Goal: Information Seeking & Learning: Learn about a topic

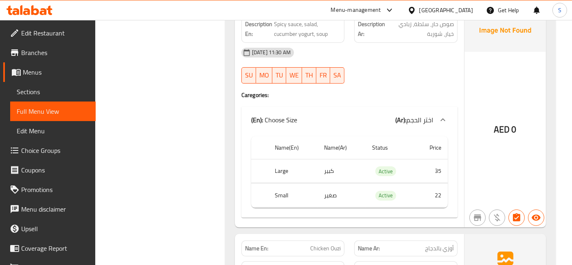
scroll to position [3321, 0]
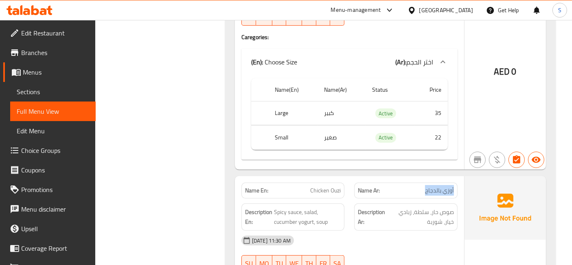
drag, startPoint x: 455, startPoint y: 79, endPoint x: 414, endPoint y: 82, distance: 41.2
click at [414, 182] on div "Name Ar: أوزي بالدجاج" at bounding box center [405, 190] width 103 height 16
click at [414, 186] on p "Name Ar: أوزي بالدجاج" at bounding box center [406, 190] width 96 height 9
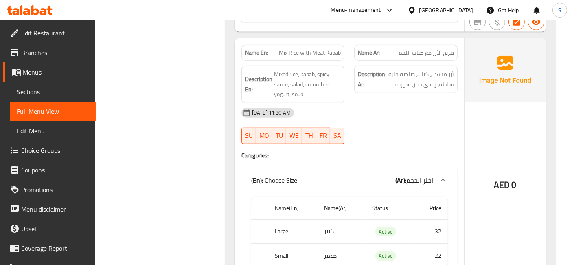
scroll to position [3773, 0]
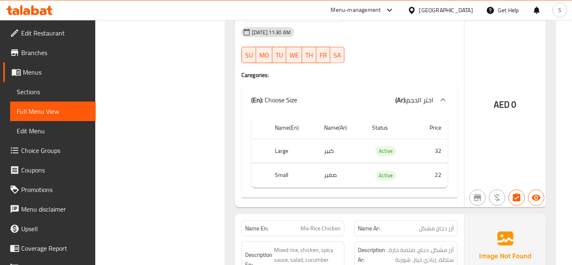
scroll to position [4044, 0]
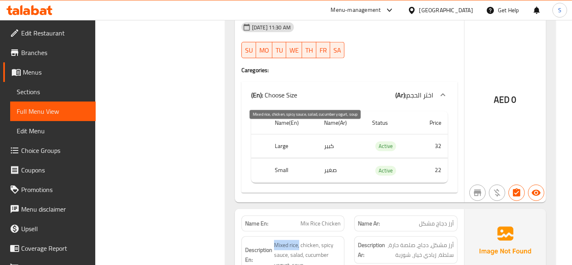
drag, startPoint x: 282, startPoint y: 128, endPoint x: 299, endPoint y: 127, distance: 17.1
click at [299, 240] on h6 "Description En: Mixed rice, chicken, spicy sauce, salad, cucumber yogurt, soup" at bounding box center [293, 255] width 96 height 30
click at [298, 240] on span "Mixed rice, chicken, spicy sauce, salad, cucumber yogurt, soup" at bounding box center [307, 255] width 67 height 30
click at [288, 240] on span "Mixed rice, chicken, spicy sauce, salad, cucumber yogurt, soup" at bounding box center [307, 255] width 67 height 30
click at [302, 236] on div "Description En: Mixed rice, chicken, spicy sauce, salad, cucumber yogurt, soup" at bounding box center [292, 254] width 103 height 37
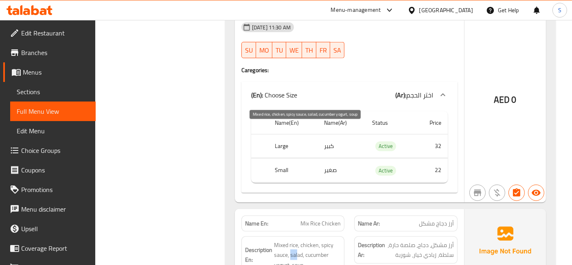
drag, startPoint x: 291, startPoint y: 139, endPoint x: 297, endPoint y: 139, distance: 6.1
click at [297, 240] on span "Mixed rice, chicken, spicy sauce, salad, cucumber yogurt, soup" at bounding box center [307, 255] width 67 height 30
click at [302, 240] on span "Mixed rice, chicken, spicy sauce, salad, cucumber yogurt, soup" at bounding box center [307, 255] width 67 height 30
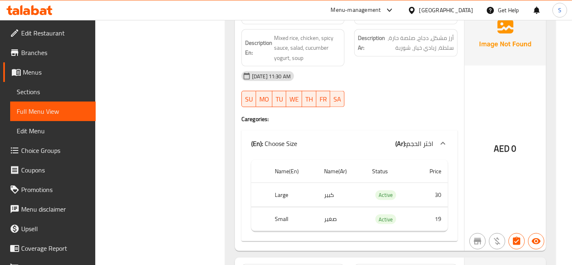
scroll to position [4270, 0]
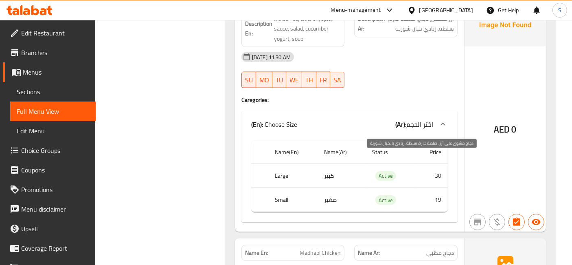
drag, startPoint x: 439, startPoint y: 162, endPoint x: 394, endPoint y: 161, distance: 44.8
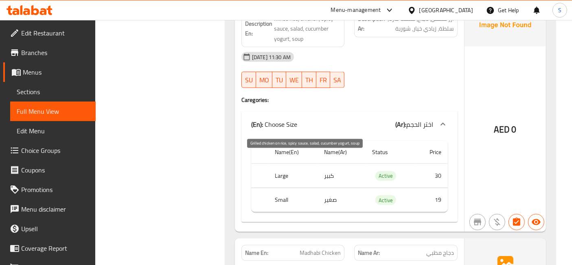
drag, startPoint x: 293, startPoint y: 158, endPoint x: 307, endPoint y: 157, distance: 14.3
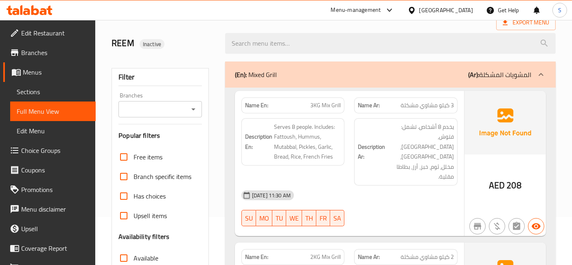
scroll to position [0, 0]
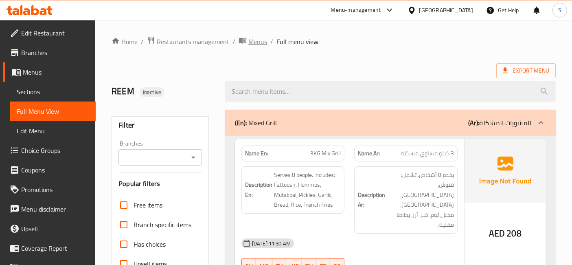
click at [261, 41] on span "Menus" at bounding box center [257, 42] width 19 height 10
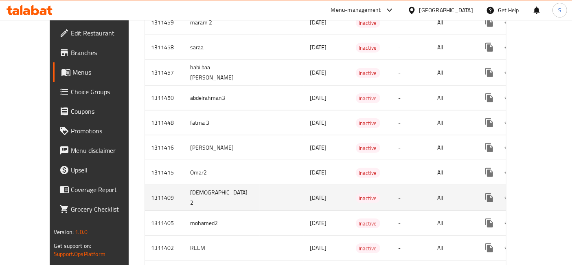
scroll to position [859, 0]
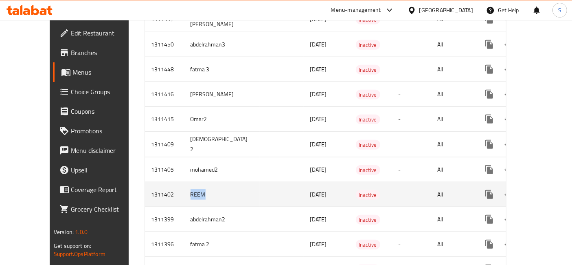
drag, startPoint x: 149, startPoint y: 176, endPoint x: 195, endPoint y: 176, distance: 46.4
click at [195, 182] on tr "1311402 REEM [DATE] Inactive - All" at bounding box center [354, 194] width 419 height 25
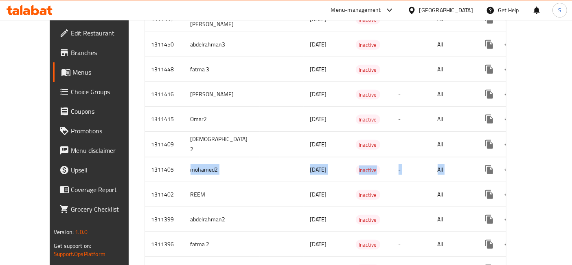
drag, startPoint x: 203, startPoint y: 153, endPoint x: 576, endPoint y: 151, distance: 372.8
click at [537, 157] on tr "1311405 mohamed2 [DATE] Inactive - All" at bounding box center [354, 169] width 419 height 25
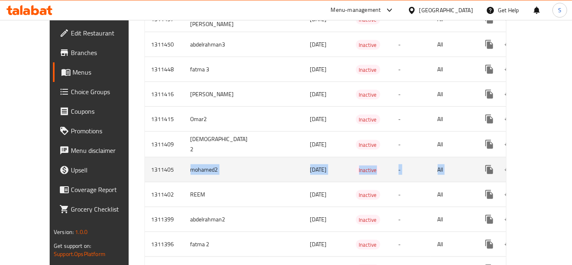
click at [538, 160] on link "enhanced table" at bounding box center [548, 170] width 20 height 20
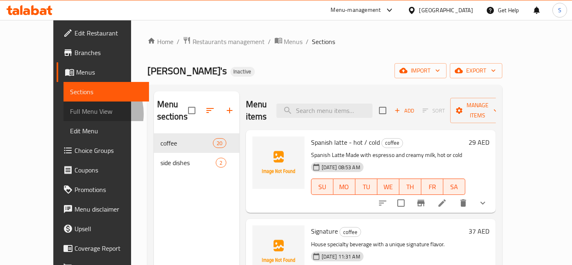
click at [70, 114] on span "Full Menu View" at bounding box center [106, 111] width 72 height 10
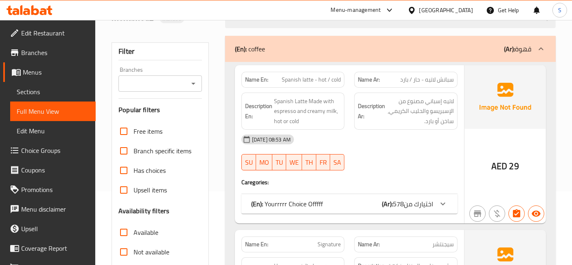
scroll to position [181, 0]
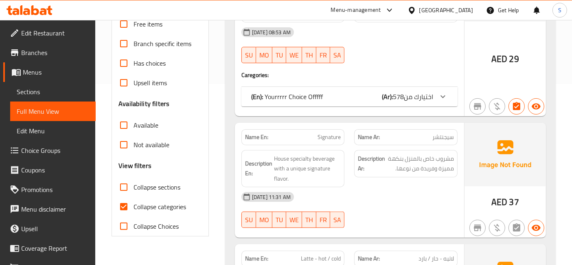
click at [155, 195] on label "Collapse sections" at bounding box center [147, 187] width 66 height 20
click at [133, 195] on input "Collapse sections" at bounding box center [124, 187] width 20 height 20
checkbox input "true"
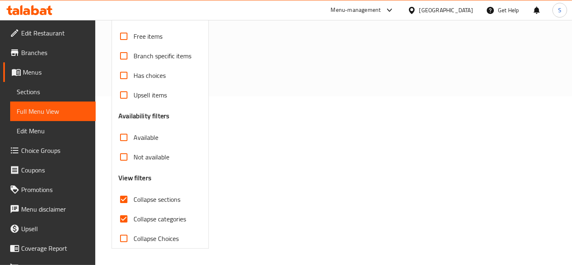
click at [142, 214] on span "Collapse categories" at bounding box center [159, 219] width 53 height 10
click at [133, 209] on input "Collapse categories" at bounding box center [124, 219] width 20 height 20
checkbox input "false"
click at [161, 185] on div "Free items Branch specific items Has choices Upsell items Availability filters …" at bounding box center [159, 137] width 83 height 221
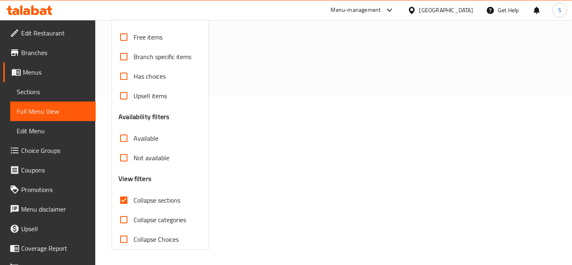
click at [132, 198] on input "Collapse sections" at bounding box center [124, 200] width 20 height 20
checkbox input "false"
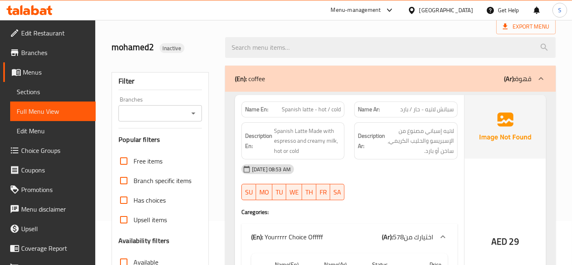
scroll to position [0, 0]
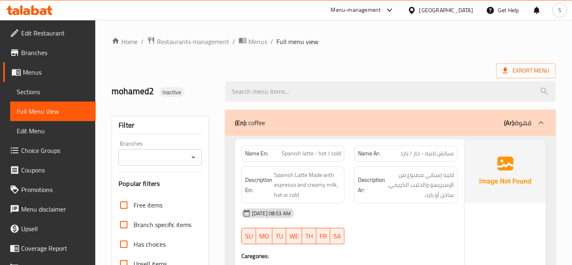
click at [413, 40] on ol "Home / Restaurants management / Menus / Full menu view" at bounding box center [334, 41] width 444 height 11
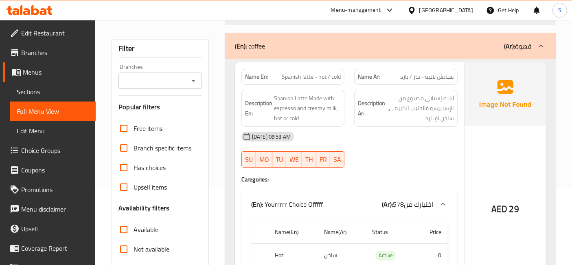
scroll to position [90, 0]
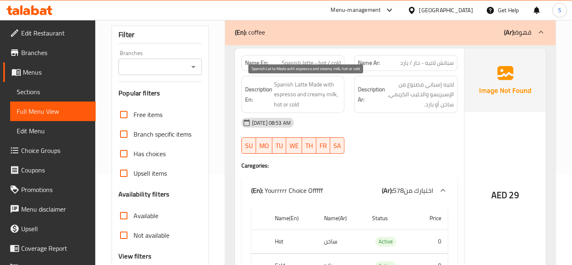
click at [292, 87] on span "Spanish Latte Made with espresso and creamy milk, hot or cold" at bounding box center [307, 94] width 67 height 30
click at [290, 96] on span "Spanish Latte Made with espresso and creamy milk, hot or cold" at bounding box center [307, 94] width 67 height 30
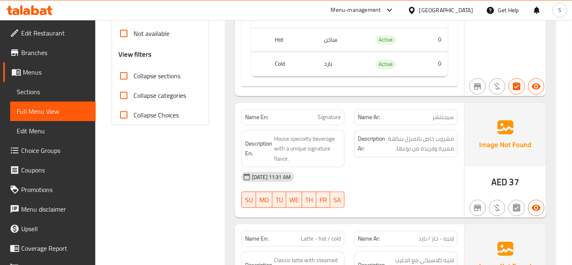
scroll to position [316, 0]
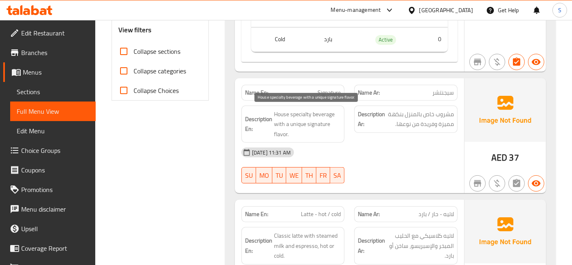
click at [300, 110] on span "House specialty beverage with a unique signature flavor." at bounding box center [307, 124] width 67 height 30
click at [293, 113] on span "House specialty beverage with a unique signature flavor." at bounding box center [307, 124] width 67 height 30
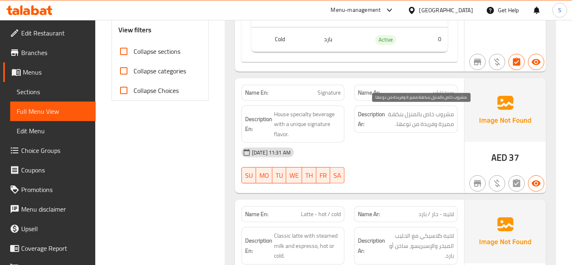
click at [415, 114] on span "مشروب خاص بالمنزل بنكهة مميزة وفريدة من نوعها." at bounding box center [420, 119] width 67 height 20
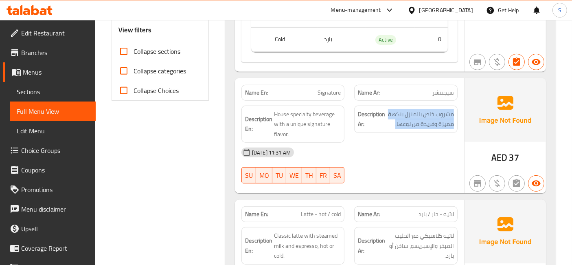
click at [408, 130] on div "Description Ar: مشروب خاص بالمنزل بنكهة مميزة وفريدة من نوعها." at bounding box center [405, 118] width 103 height 27
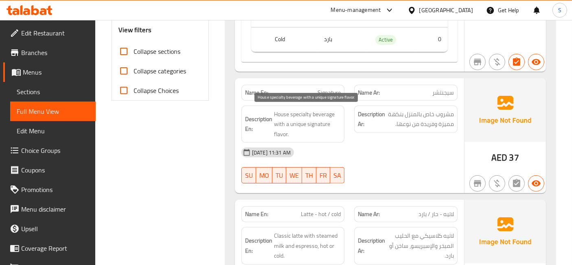
click at [311, 122] on span "House specialty beverage with a unique signature flavor." at bounding box center [307, 124] width 67 height 30
click at [316, 120] on span "House specialty beverage with a unique signature flavor." at bounding box center [307, 124] width 67 height 30
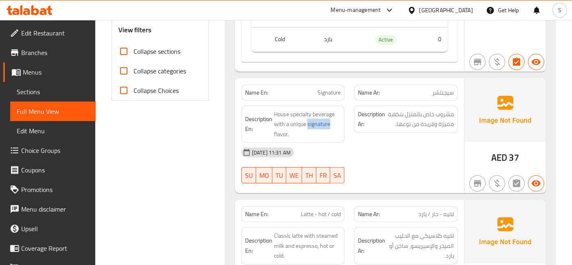
copy span "signature"
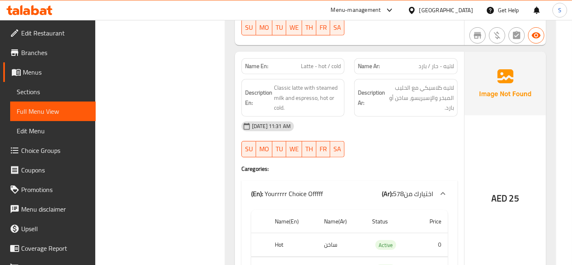
scroll to position [452, 0]
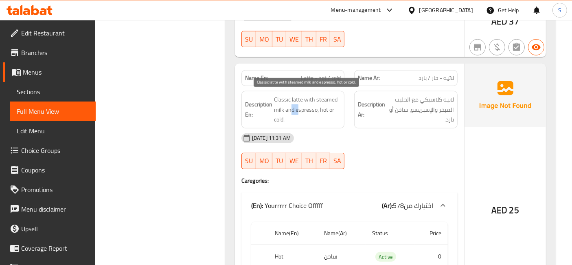
drag, startPoint x: 291, startPoint y: 108, endPoint x: 299, endPoint y: 108, distance: 7.3
click at [299, 108] on span "Classic latte with steamed milk and espresso, hot or cold." at bounding box center [307, 109] width 67 height 30
click at [304, 112] on span "Classic latte with steamed milk and espresso, hot or cold." at bounding box center [307, 109] width 67 height 30
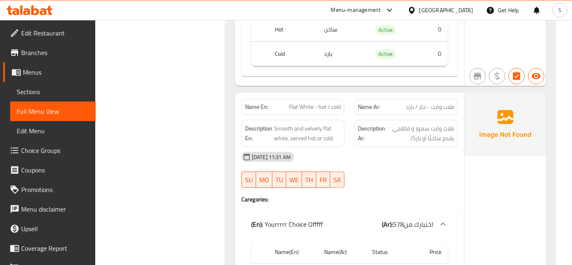
scroll to position [723, 0]
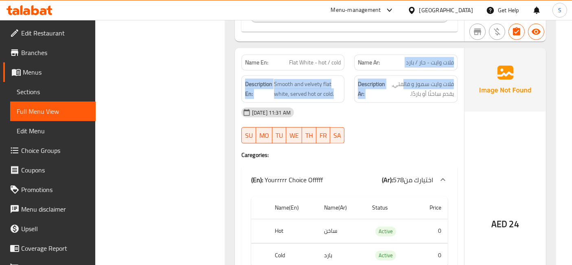
drag, startPoint x: 459, startPoint y: 65, endPoint x: 403, endPoint y: 68, distance: 56.2
click at [403, 68] on div "Name En: Flat White - hot / cold Name Ar: فلات وايت - حار / بارد Description En…" at bounding box center [349, 202] width 229 height 308
click at [403, 70] on div "Description Ar: فلات وايت سموز و فالفتي، يقدم ساخنًا أو باردًا." at bounding box center [405, 88] width 113 height 37
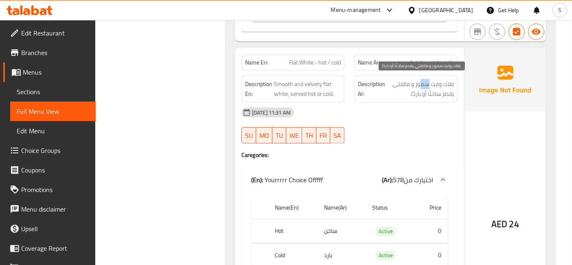
drag, startPoint x: 428, startPoint y: 82, endPoint x: 376, endPoint y: 94, distance: 52.6
click at [413, 85] on span "فلات وايت سموز و فالفتي، يقدم ساخنًا أو باردًا." at bounding box center [420, 89] width 67 height 20
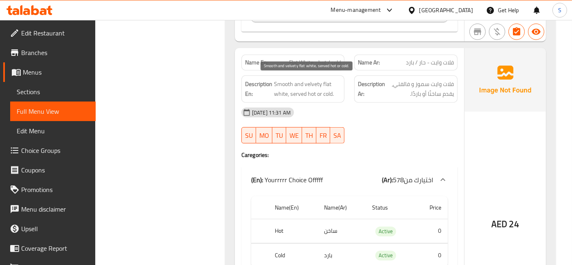
click at [289, 85] on span "Smooth and velvety flat white, served hot or cold." at bounding box center [307, 89] width 67 height 20
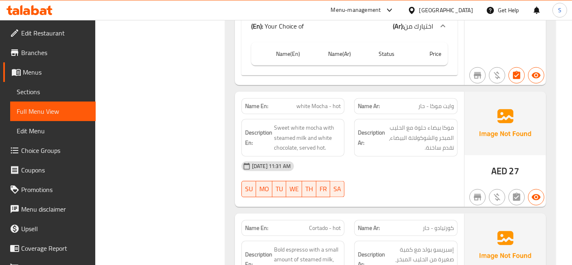
scroll to position [995, 0]
drag, startPoint x: 452, startPoint y: 105, endPoint x: 442, endPoint y: 105, distance: 10.2
click at [442, 105] on span "وايت موكا - حار" at bounding box center [436, 105] width 36 height 9
click at [437, 102] on span "وايت موكا - حار" at bounding box center [436, 105] width 36 height 9
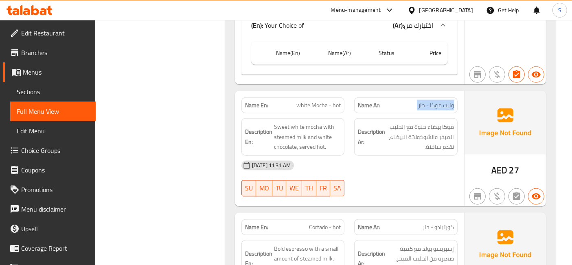
click at [437, 102] on span "وايت موكا - حار" at bounding box center [436, 105] width 36 height 9
click at [437, 118] on div "Description Ar: موكا بيضاء حلوة مع الحليب المبخر والشوكولاتة البيضاء، تقدم ساخن…" at bounding box center [405, 136] width 103 height 37
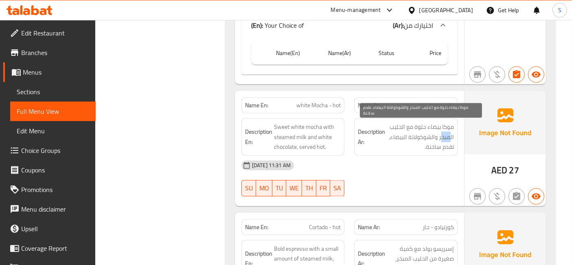
drag, startPoint x: 451, startPoint y: 128, endPoint x: 423, endPoint y: 129, distance: 27.3
click at [424, 129] on span "موكا بيضاء حلوة مع الحليب المبخر والشوكولاتة البيضاء، تقدم ساخنة." at bounding box center [420, 137] width 67 height 30
click at [421, 129] on span "موكا بيضاء حلوة مع الحليب المبخر والشوكولاتة البيضاء، تقدم ساخنة." at bounding box center [420, 137] width 67 height 30
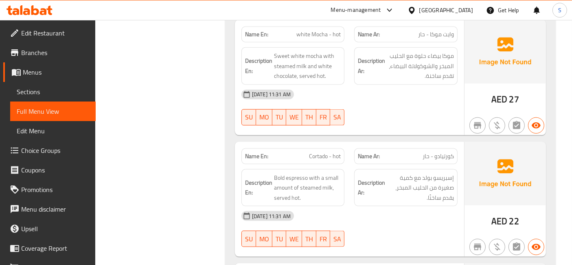
scroll to position [1085, 0]
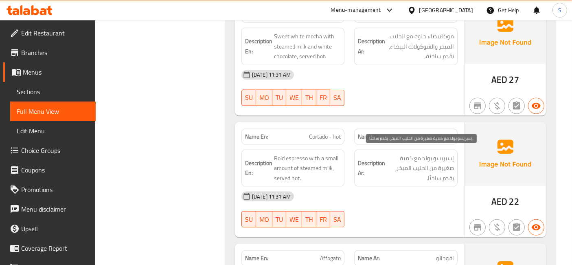
click at [448, 154] on span "إسبريسو بولد مع كمية صغيرة من الحليب المبخر، يقدم ساخنًا." at bounding box center [420, 168] width 67 height 30
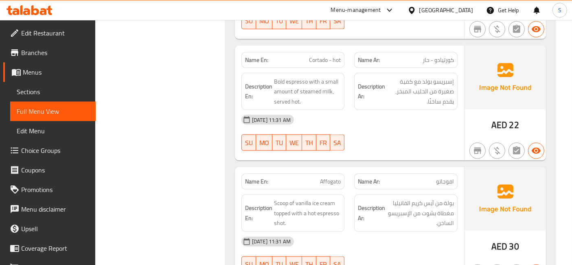
scroll to position [1175, 0]
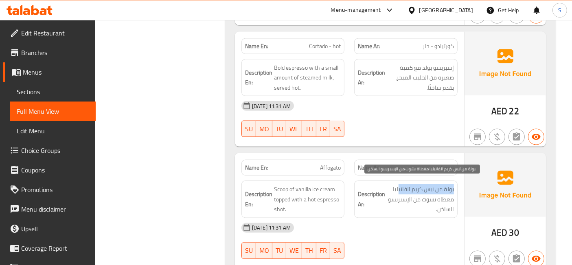
drag, startPoint x: 455, startPoint y: 184, endPoint x: 399, endPoint y: 189, distance: 56.0
click at [399, 189] on div "Description Ar: بولة من آيس كريم الفانيليا مغطاة بشوت من الإسبريسو الساخن." at bounding box center [405, 198] width 103 height 37
click at [399, 189] on span "بولة من آيس كريم الفانيليا مغطاة بشوت من الإسبريسو الساخن." at bounding box center [420, 199] width 67 height 30
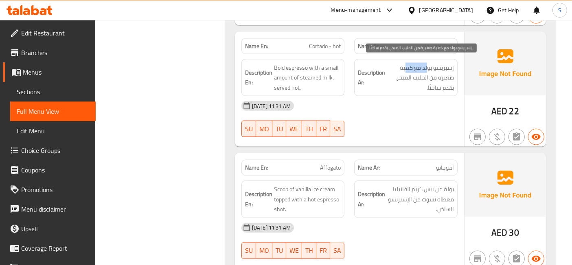
drag, startPoint x: 427, startPoint y: 61, endPoint x: 406, endPoint y: 60, distance: 21.2
click at [406, 63] on span "إسبريسو بولد مع كمية صغيرة من الحليب المبخر، يقدم ساخنًا." at bounding box center [420, 78] width 67 height 30
click at [415, 67] on span "إسبريسو بولد مع كمية صغيرة من الحليب المبخر، يقدم ساخنًا." at bounding box center [420, 78] width 67 height 30
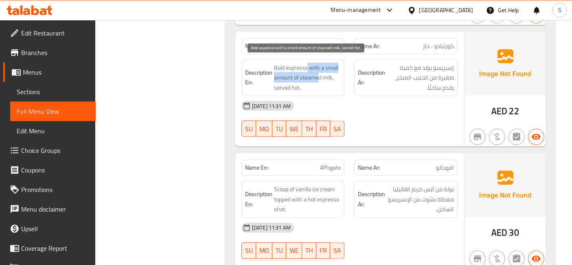
drag, startPoint x: 308, startPoint y: 65, endPoint x: 316, endPoint y: 71, distance: 10.5
click at [316, 71] on span "Bold espresso with a small amount of steamed milk, served hot." at bounding box center [307, 78] width 67 height 30
click at [310, 73] on span "Bold espresso with a small amount of steamed milk, served hot." at bounding box center [307, 78] width 67 height 30
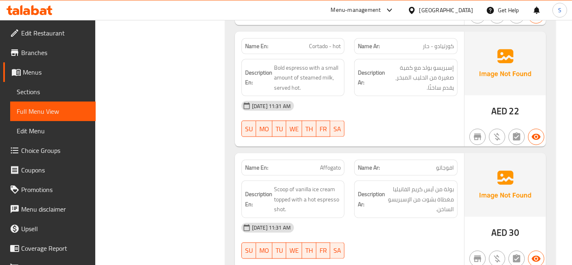
scroll to position [1221, 0]
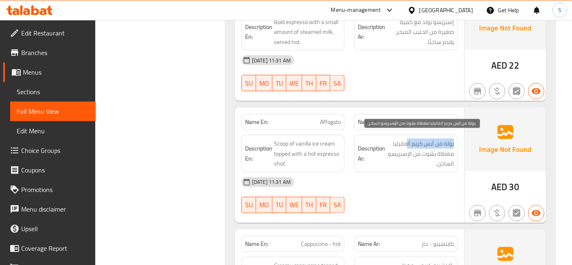
drag, startPoint x: 453, startPoint y: 138, endPoint x: 407, endPoint y: 141, distance: 46.9
click at [407, 141] on span "بولة من آيس كريم الفانيليا مغطاة بشوت من الإسبريسو الساخن." at bounding box center [420, 153] width 67 height 30
click at [405, 142] on span "بولة من آيس كريم الفانيليا مغطاة بشوت من الإسبريسو الساخن." at bounding box center [420, 153] width 67 height 30
click at [397, 138] on span "بولة من آيس كريم الفانيليا مغطاة بشوت من الإسبريسو الساخن." at bounding box center [420, 153] width 67 height 30
click at [393, 146] on span "بولة من آيس كريم الفانيليا مغطاة بشوت من الإسبريسو الساخن." at bounding box center [420, 153] width 67 height 30
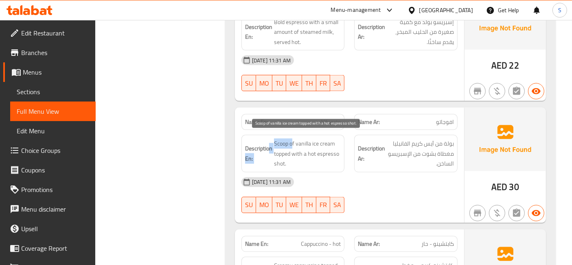
drag, startPoint x: 269, startPoint y: 140, endPoint x: 293, endPoint y: 138, distance: 24.1
click at [293, 138] on h6 "Description En: Scoop of vanilla ice cream topped with a hot espresso shot." at bounding box center [293, 153] width 96 height 30
click at [278, 139] on span "Scoop of vanilla ice cream topped with a hot espresso shot." at bounding box center [307, 153] width 67 height 30
drag, startPoint x: 276, startPoint y: 138, endPoint x: 318, endPoint y: 137, distance: 42.7
click at [318, 138] on span "Scoop of vanilla ice cream topped with a hot espresso shot." at bounding box center [307, 153] width 67 height 30
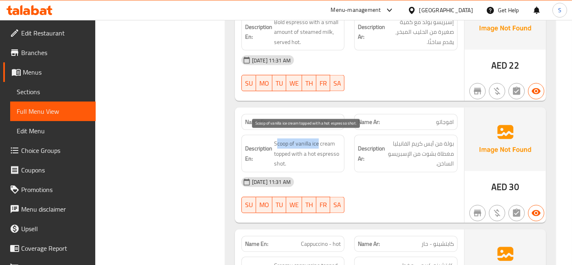
click at [315, 142] on span "Scoop of vanilla ice cream topped with a hot espresso shot." at bounding box center [307, 153] width 67 height 30
drag, startPoint x: 273, startPoint y: 138, endPoint x: 313, endPoint y: 160, distance: 45.3
click at [313, 160] on span "Scoop of vanilla ice cream topped with a hot espresso shot." at bounding box center [307, 153] width 67 height 30
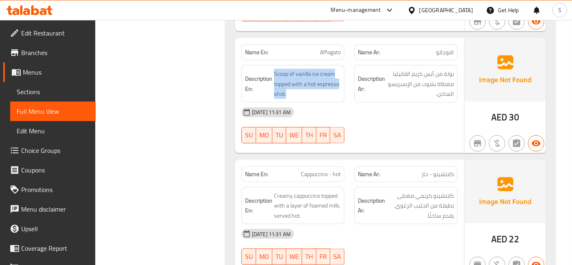
scroll to position [1311, 0]
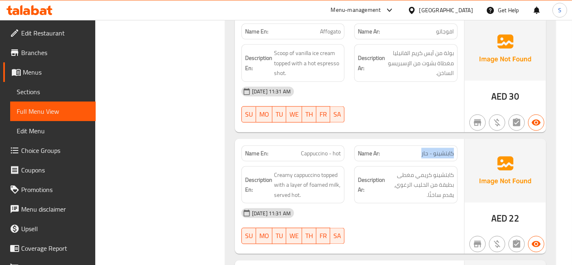
drag, startPoint x: 457, startPoint y: 146, endPoint x: 416, endPoint y: 148, distance: 40.3
click at [417, 148] on div "Name Ar: كابتشينو - حار" at bounding box center [405, 153] width 103 height 16
click at [414, 149] on p "Name Ar: كابتشينو - حار" at bounding box center [406, 153] width 96 height 9
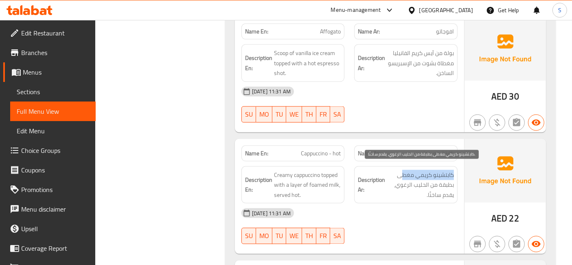
drag, startPoint x: 453, startPoint y: 164, endPoint x: 401, endPoint y: 168, distance: 52.2
click at [401, 170] on span "كابتشينو كريمي مغطى بطبقة من الحليب الرغوي، يقدم ساخنًا." at bounding box center [420, 185] width 67 height 30
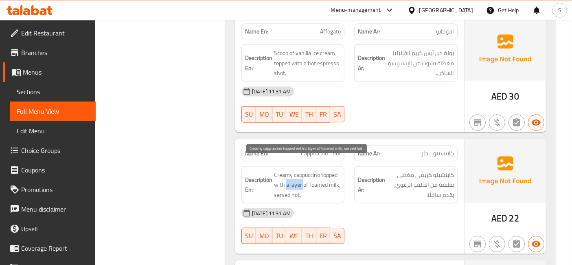
drag, startPoint x: 286, startPoint y: 180, endPoint x: 302, endPoint y: 182, distance: 16.0
click at [302, 182] on span "Creamy cappuccino topped with a layer of foamed milk, served hot." at bounding box center [307, 185] width 67 height 30
drag, startPoint x: 302, startPoint y: 182, endPoint x: 311, endPoint y: 183, distance: 9.0
click at [311, 183] on span "Creamy cappuccino topped with a layer of foamed milk, served hot." at bounding box center [307, 185] width 67 height 30
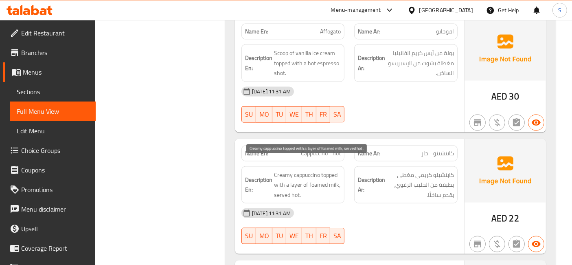
click at [312, 183] on span "Creamy cappuccino topped with a layer of foamed milk, served hot." at bounding box center [307, 185] width 67 height 30
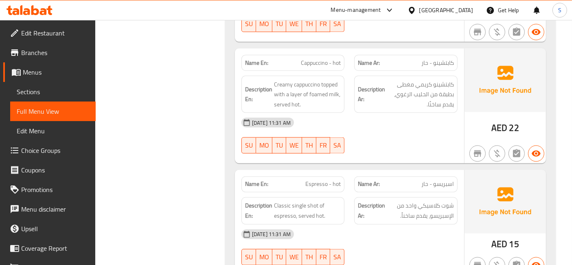
scroll to position [1447, 0]
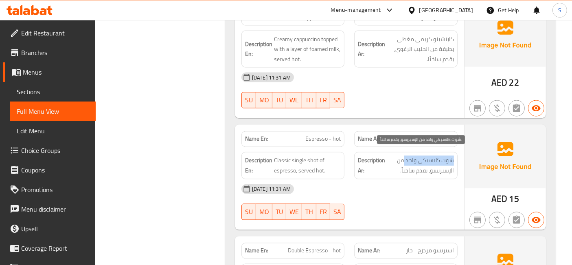
drag, startPoint x: 457, startPoint y: 155, endPoint x: 404, endPoint y: 156, distance: 52.9
click at [404, 156] on div "Description Ar: شوت كلاسيكي واحد من الإسبريسو، يقدم ساخناً." at bounding box center [405, 165] width 103 height 27
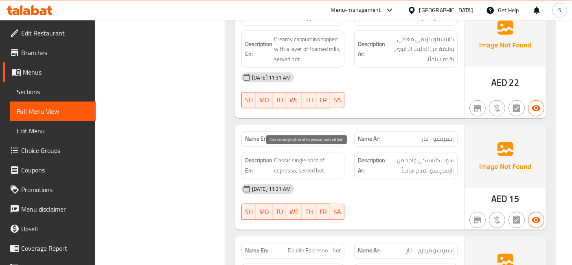
click at [301, 155] on span "Classic single shot of espresso, served hot." at bounding box center [307, 165] width 67 height 20
click at [323, 135] on span "Espresso - hot" at bounding box center [322, 139] width 35 height 9
copy span "Espresso - hot"
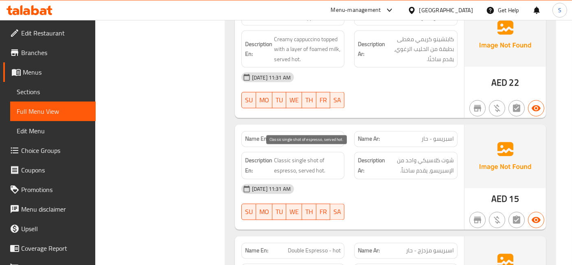
click at [301, 155] on span "Classic single shot of espresso, served hot." at bounding box center [307, 165] width 67 height 20
copy span "single"
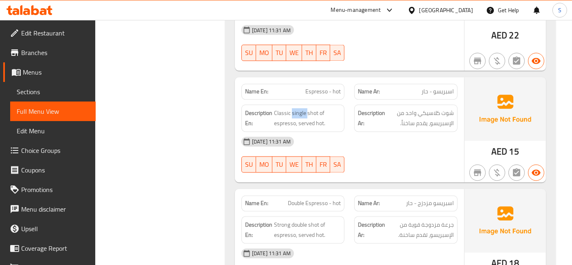
scroll to position [1537, 0]
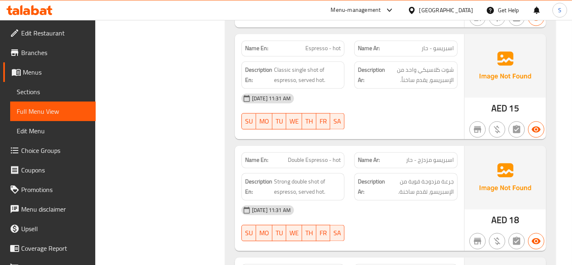
click at [419, 158] on span "اسبريسو مزدزج - حار" at bounding box center [430, 160] width 48 height 9
click at [417, 181] on span "جرعة مزدوجة قوية من الإسبريسو، تقدم ساخنة." at bounding box center [420, 187] width 67 height 20
drag, startPoint x: 300, startPoint y: 174, endPoint x: 271, endPoint y: 179, distance: 29.4
click at [271, 179] on h6 "Description En: Strong double shot of espresso, served hot." at bounding box center [293, 187] width 96 height 20
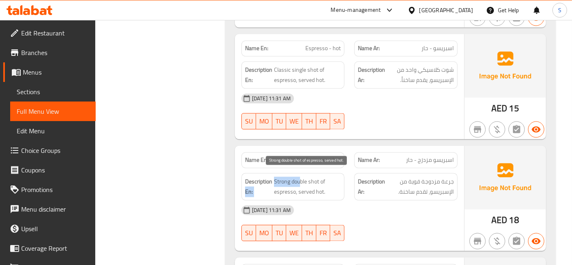
click at [285, 179] on span "Strong double shot of espresso, served hot." at bounding box center [307, 187] width 67 height 20
click at [301, 177] on span "Strong double shot of espresso, served hot." at bounding box center [307, 187] width 67 height 20
copy span "double"
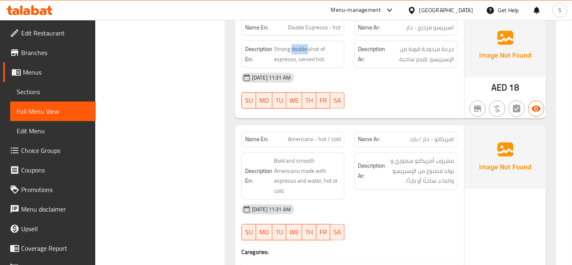
scroll to position [1673, 0]
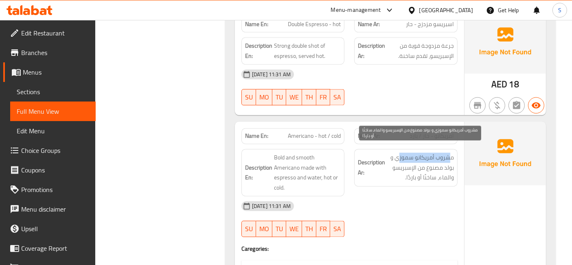
drag, startPoint x: 428, startPoint y: 148, endPoint x: 399, endPoint y: 146, distance: 29.4
click at [399, 152] on span "مشروب أمريكانو سموزي و بولد مصنوع من الإسبريسو والماء، ساخنًا أو باردًا." at bounding box center [420, 167] width 67 height 30
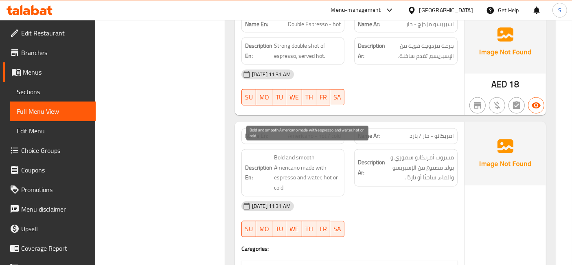
click at [293, 156] on span "Bold and smooth Americano made with espresso and water, hot or cold." at bounding box center [307, 172] width 67 height 40
drag, startPoint x: 309, startPoint y: 162, endPoint x: 285, endPoint y: 163, distance: 24.1
click at [285, 163] on span "Bold and smooth Americano made with espresso and water, hot or cold." at bounding box center [307, 172] width 67 height 40
click at [294, 154] on span "Bold and smooth Americano made with espresso and water, hot or cold." at bounding box center [307, 172] width 67 height 40
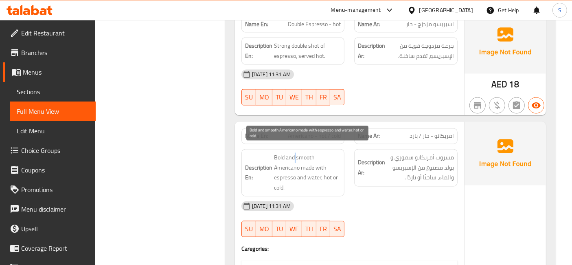
click at [294, 154] on span "Bold and smooth Americano made with espresso and water, hot or cold." at bounding box center [307, 172] width 67 height 40
click at [298, 167] on span "Bold and smooth Americano made with espresso and water, hot or cold." at bounding box center [307, 172] width 67 height 40
drag, startPoint x: 303, startPoint y: 162, endPoint x: 300, endPoint y: 175, distance: 13.3
click at [302, 162] on span "Bold and smooth Americano made with espresso and water, hot or cold." at bounding box center [307, 172] width 67 height 40
click at [287, 177] on span "Bold and smooth Americano made with espresso and water, hot or cold." at bounding box center [307, 172] width 67 height 40
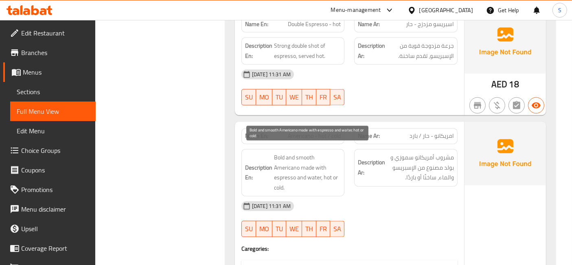
click at [287, 177] on span "Bold and smooth Americano made with espresso and water, hot or cold." at bounding box center [307, 172] width 67 height 40
click at [295, 174] on span "Bold and smooth Americano made with espresso and water, hot or cold." at bounding box center [307, 172] width 67 height 40
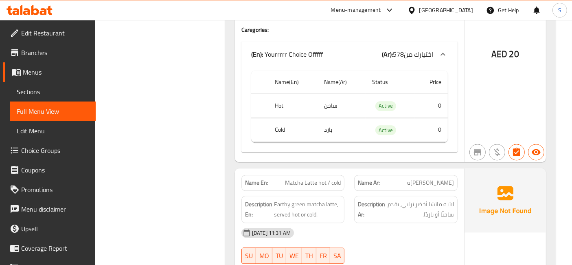
scroll to position [1944, 0]
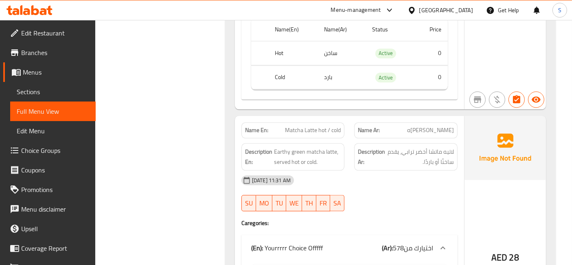
drag, startPoint x: 311, startPoint y: 127, endPoint x: 304, endPoint y: 123, distance: 8.6
click at [304, 126] on span "Matcha Latte hot / cold" at bounding box center [313, 130] width 56 height 9
click at [376, 156] on strong "Description Ar:" at bounding box center [371, 157] width 27 height 20
drag, startPoint x: 444, startPoint y: 147, endPoint x: 429, endPoint y: 148, distance: 15.1
click at [429, 148] on span "لاتيه ماتشا أخضر ترابي، يقدم ساخنًا أو باردًا." at bounding box center [420, 157] width 67 height 20
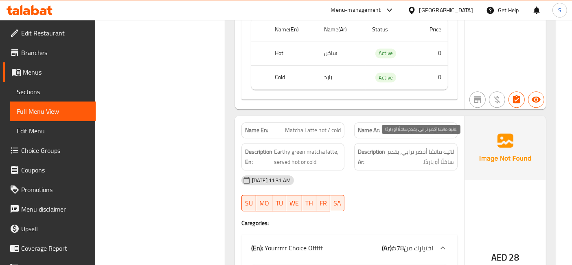
click at [417, 155] on span "لاتيه ماتشا أخضر ترابي، يقدم ساخنًا أو باردًا." at bounding box center [420, 157] width 67 height 20
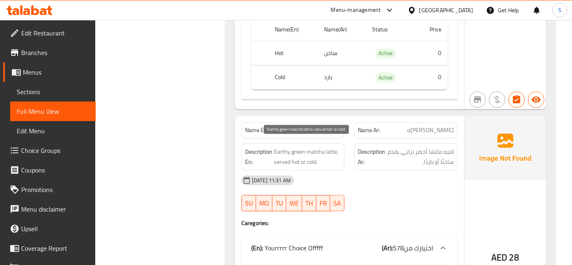
drag, startPoint x: 282, startPoint y: 142, endPoint x: 300, endPoint y: 145, distance: 18.5
click at [282, 147] on span "Earthy green matcha latte, served hot or cold." at bounding box center [307, 157] width 67 height 20
click at [309, 147] on span "Earthy green matcha latte, served hot or cold." at bounding box center [307, 157] width 67 height 20
drag, startPoint x: 333, startPoint y: 141, endPoint x: 324, endPoint y: 141, distance: 9.4
click at [324, 147] on span "Earthy green matcha latte, served hot or cold." at bounding box center [307, 157] width 67 height 20
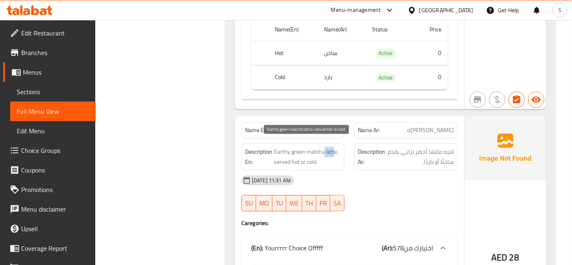
click at [324, 147] on span "Earthy green matcha latte, served hot or cold." at bounding box center [307, 157] width 67 height 20
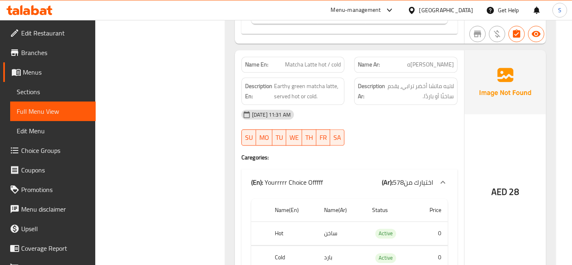
scroll to position [1989, 0]
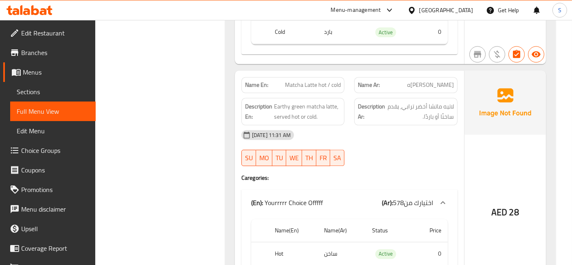
click at [339, 81] on span "Matcha Latte hot / cold" at bounding box center [313, 85] width 56 height 9
copy span "Matcha Latte hot / cold"
click at [365, 125] on div "[DATE] 11:31 AM" at bounding box center [349, 135] width 226 height 20
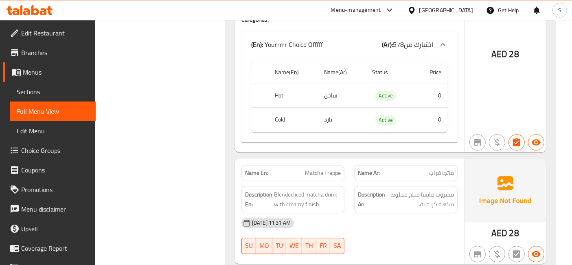
scroll to position [2170, 0]
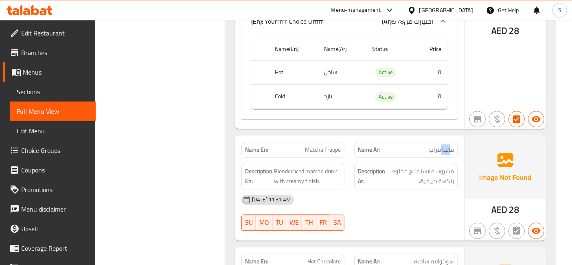
drag, startPoint x: 451, startPoint y: 141, endPoint x: 440, endPoint y: 143, distance: 10.8
click at [440, 145] on span "ماتجا فراب" at bounding box center [441, 149] width 25 height 9
drag, startPoint x: 457, startPoint y: 142, endPoint x: 410, endPoint y: 140, distance: 46.9
click at [410, 142] on div "Name Ar: [PERSON_NAME]" at bounding box center [405, 150] width 103 height 16
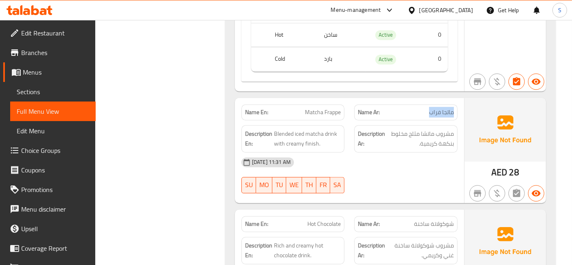
scroll to position [2222, 0]
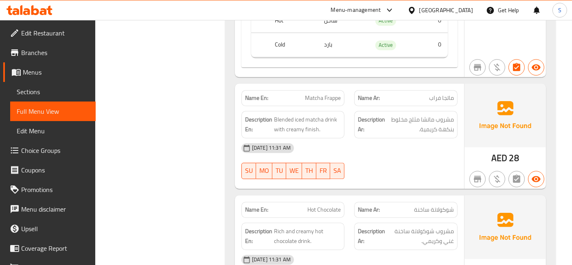
click at [446, 144] on div "[DATE] 11:31 AM" at bounding box center [349, 148] width 226 height 20
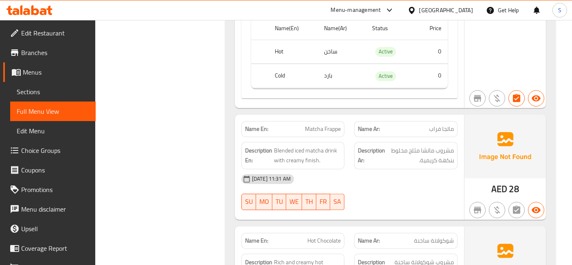
scroll to position [2177, 0]
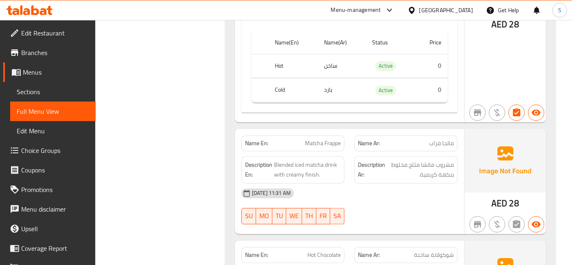
click at [439, 141] on div "Name Ar: [PERSON_NAME]" at bounding box center [405, 143] width 103 height 16
click at [411, 160] on span "مشروب ماتشا مثلج مخلوط بنكهة كريمية." at bounding box center [420, 170] width 67 height 20
click at [409, 163] on span "مشروب ماتشا مثلج مخلوط بنكهة كريمية." at bounding box center [420, 170] width 67 height 20
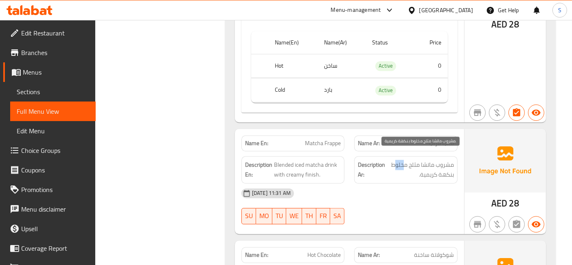
drag, startPoint x: 406, startPoint y: 153, endPoint x: 394, endPoint y: 154, distance: 11.9
click at [394, 160] on span "مشروب ماتشا مثلج مخلوط بنكهة كريمية." at bounding box center [420, 170] width 67 height 20
click at [400, 160] on span "مشروب ماتشا مثلج مخلوط بنكهة كريمية." at bounding box center [420, 170] width 67 height 20
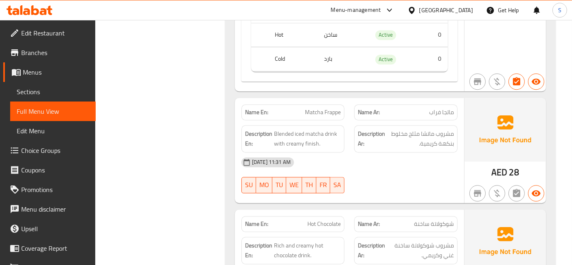
scroll to position [2222, 0]
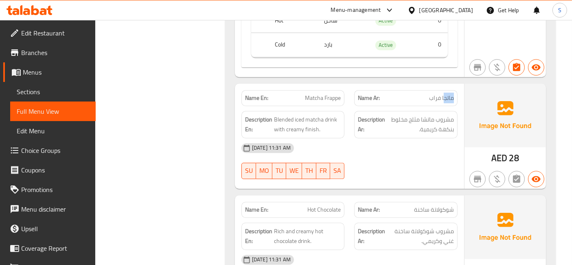
drag, startPoint x: 455, startPoint y: 90, endPoint x: 436, endPoint y: 90, distance: 18.7
click at [437, 90] on div "Name Ar: [PERSON_NAME]" at bounding box center [405, 98] width 103 height 16
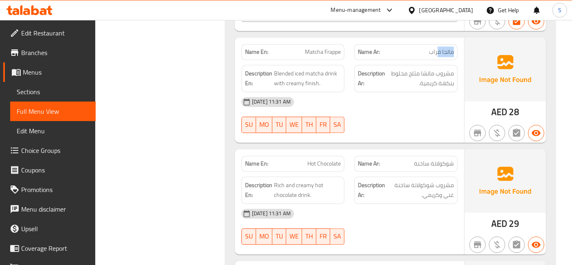
scroll to position [2313, 0]
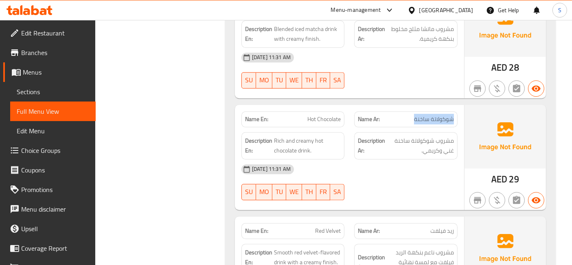
drag, startPoint x: 453, startPoint y: 110, endPoint x: 400, endPoint y: 109, distance: 53.3
click at [400, 115] on p "Name Ar: شوكولاتة ساخنة" at bounding box center [406, 119] width 96 height 9
click at [427, 116] on div "Name Ar: شوكولاتة ساخنة" at bounding box center [405, 119] width 103 height 16
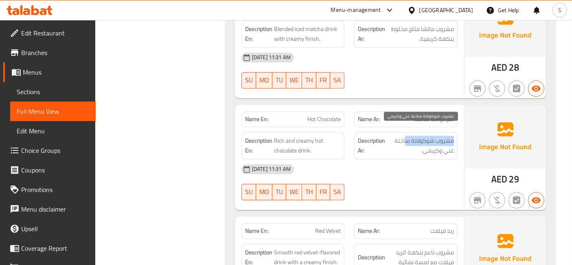
drag, startPoint x: 455, startPoint y: 131, endPoint x: 406, endPoint y: 128, distance: 49.3
click at [406, 132] on div "Description Ar: مشروب شوكولاتة ساخنة غني وكريمي." at bounding box center [405, 145] width 103 height 27
click at [420, 142] on span "مشروب شوكولاتة ساخنة غني وكريمي." at bounding box center [420, 146] width 67 height 20
click at [437, 136] on span "مشروب شوكولاتة ساخنة غني وكريمي." at bounding box center [420, 146] width 67 height 20
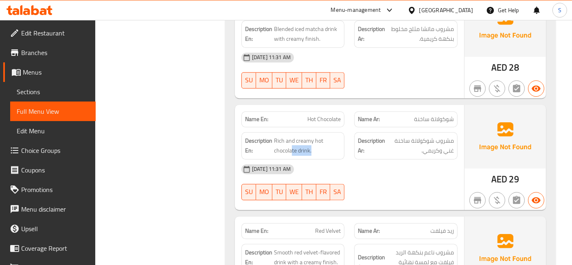
drag, startPoint x: 314, startPoint y: 148, endPoint x: 292, endPoint y: 146, distance: 22.1
click at [292, 146] on div "Description En: Rich and creamy hot chocolate drink." at bounding box center [292, 145] width 103 height 27
click at [291, 145] on span "Rich and creamy hot chocolate drink." at bounding box center [307, 146] width 67 height 20
click at [302, 136] on span "Rich and creamy hot chocolate drink." at bounding box center [307, 146] width 67 height 20
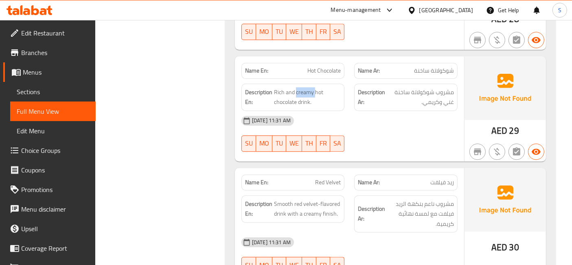
scroll to position [2403, 0]
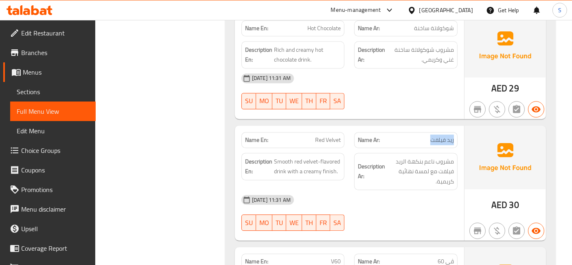
drag, startPoint x: 459, startPoint y: 129, endPoint x: 403, endPoint y: 127, distance: 55.4
click at [403, 127] on div "Name Ar: [PERSON_NAME]" at bounding box center [405, 140] width 113 height 26
click at [444, 156] on span "مشروب ناعم بنكهة الريد فيلفت مع لمسة نهائية كريمية." at bounding box center [420, 171] width 67 height 30
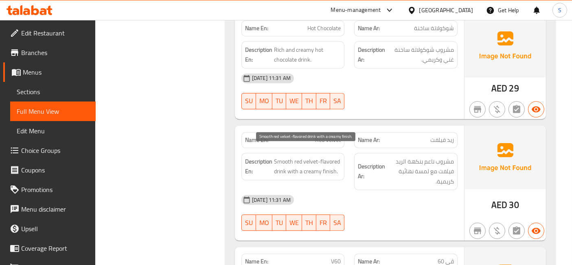
click at [282, 160] on span "Smooth red velvet-flavored drink with a creamy finish." at bounding box center [307, 166] width 67 height 20
click at [287, 156] on span "Smooth red velvet-flavored drink with a creamy finish." at bounding box center [307, 166] width 67 height 20
click at [302, 156] on span "Smooth red velvet-flavored drink with a creamy finish." at bounding box center [307, 166] width 67 height 20
click at [324, 157] on span "Smooth red velvet-flavored drink with a creamy finish." at bounding box center [307, 166] width 67 height 20
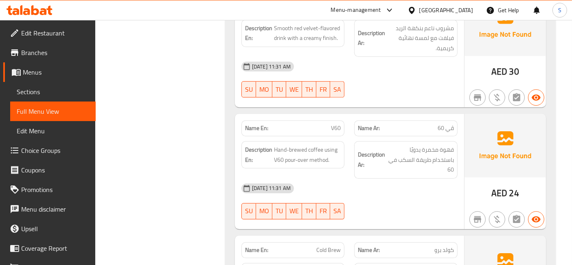
scroll to position [2539, 0]
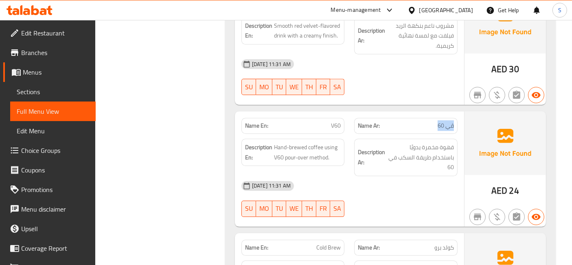
drag, startPoint x: 458, startPoint y: 115, endPoint x: 429, endPoint y: 117, distance: 28.6
click at [429, 117] on div "Name Ar: ڤي 60" at bounding box center [405, 126] width 113 height 26
click at [453, 143] on span "قهوة مخمرة يدويًا باستخدام طريقة السكب في 60" at bounding box center [420, 157] width 67 height 30
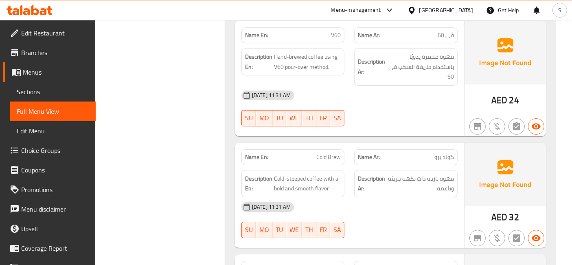
scroll to position [2629, 0]
drag, startPoint x: 317, startPoint y: 161, endPoint x: 306, endPoint y: 160, distance: 11.8
click at [317, 173] on span "Cold-steeped coffee with a bold and smooth flavor." at bounding box center [307, 183] width 67 height 20
click at [280, 173] on span "Cold-steeped coffee with a bold and smooth flavor." at bounding box center [307, 183] width 67 height 20
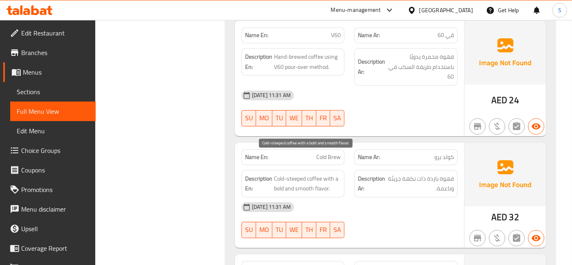
click at [297, 173] on span "Cold-steeped coffee with a bold and smooth flavor." at bounding box center [307, 183] width 67 height 20
drag, startPoint x: 313, startPoint y: 170, endPoint x: 292, endPoint y: 170, distance: 21.2
click at [292, 173] on span "Cold-steeped coffee with a bold and smooth flavor." at bounding box center [307, 183] width 67 height 20
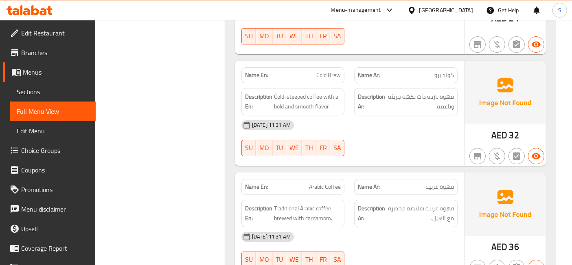
scroll to position [2720, 0]
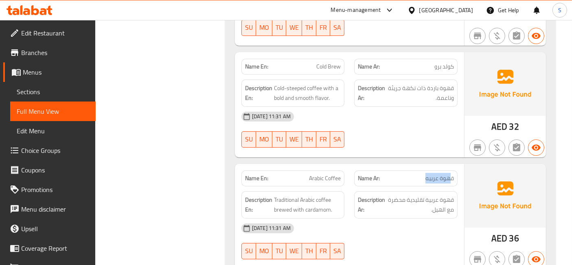
drag, startPoint x: 451, startPoint y: 159, endPoint x: 417, endPoint y: 158, distance: 33.8
click at [417, 174] on p "Name Ar: قهوة عربيه" at bounding box center [406, 178] width 96 height 9
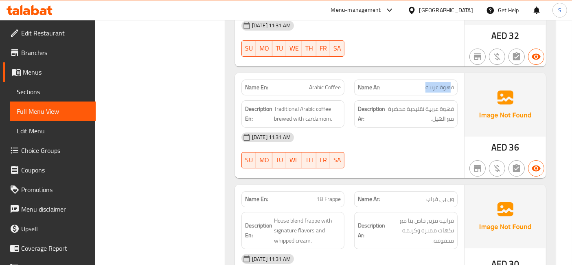
scroll to position [2855, 0]
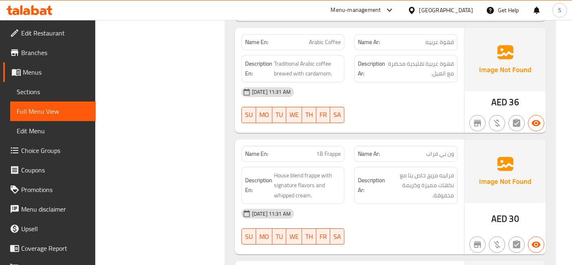
drag, startPoint x: 460, startPoint y: 134, endPoint x: 397, endPoint y: 136, distance: 63.1
click at [397, 141] on div "Name Ar: ون بي فراب" at bounding box center [405, 154] width 113 height 26
click at [434, 149] on span "ون بي فراب" at bounding box center [440, 153] width 28 height 9
drag, startPoint x: 458, startPoint y: 135, endPoint x: 414, endPoint y: 134, distance: 43.6
click at [414, 141] on div "Name Ar: ون بي فراب" at bounding box center [405, 154] width 113 height 26
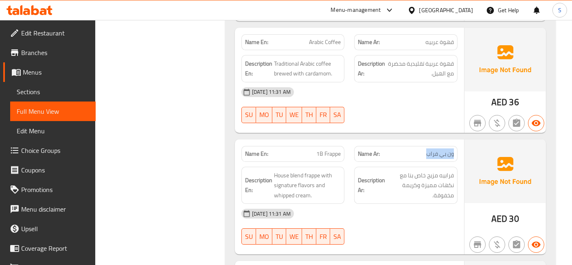
click at [414, 149] on p "Name Ar: ون بي فراب" at bounding box center [406, 153] width 96 height 9
click at [461, 162] on div "Description Ar: فرابيه مزيج خاص بنا مع نكهات مميزة وكريمة مخفوقة." at bounding box center [405, 185] width 113 height 47
drag, startPoint x: 459, startPoint y: 153, endPoint x: 434, endPoint y: 154, distance: 25.7
click at [434, 162] on div "Description Ar: فرابيه مزيج خاص بنا مع نكهات مميزة وكريمة مخفوقة." at bounding box center [405, 185] width 113 height 47
click at [434, 170] on span "فرابيه مزيج خاص بنا مع نكهات مميزة وكريمة مخفوقة." at bounding box center [420, 185] width 67 height 30
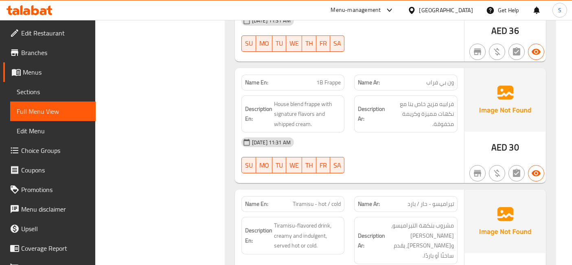
scroll to position [2946, 0]
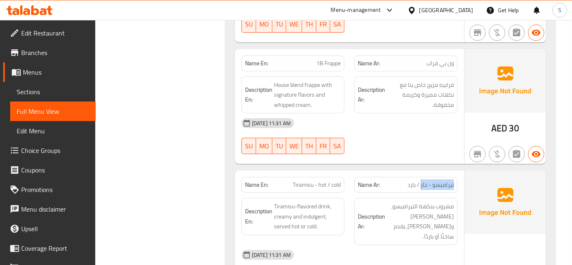
drag, startPoint x: 459, startPoint y: 164, endPoint x: 421, endPoint y: 166, distance: 38.7
click at [421, 172] on div "Name Ar: [PERSON_NAME] / بارد" at bounding box center [405, 185] width 113 height 26
click at [421, 180] on span "تيراميسو - حار / بارد" at bounding box center [430, 184] width 46 height 9
click at [424, 180] on span "تيراميسو - حار / بارد" at bounding box center [430, 184] width 46 height 9
drag, startPoint x: 442, startPoint y: 162, endPoint x: 403, endPoint y: 162, distance: 38.7
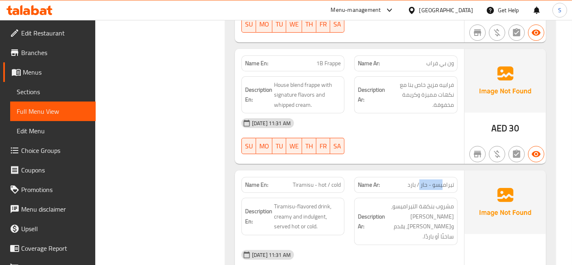
click at [400, 180] on p "Name Ar: [PERSON_NAME] / بارد" at bounding box center [406, 184] width 96 height 9
click at [427, 177] on div "Name Ar: [PERSON_NAME] / بارد" at bounding box center [405, 185] width 103 height 16
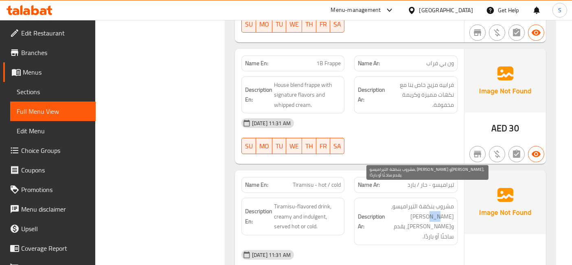
drag, startPoint x: 436, startPoint y: 196, endPoint x: 421, endPoint y: 196, distance: 15.1
click at [426, 201] on span "مشروب بنكهة التيراميسو، [PERSON_NAME] و[PERSON_NAME]، يقدم ساخنًا أو باردًا." at bounding box center [420, 221] width 67 height 40
click at [413, 201] on span "مشروب بنكهة التيراميسو، [PERSON_NAME] و[PERSON_NAME]، يقدم ساخنًا أو باردًا." at bounding box center [420, 221] width 67 height 40
drag, startPoint x: 406, startPoint y: 197, endPoint x: 398, endPoint y: 197, distance: 8.1
click at [398, 201] on span "مشروب بنكهة التيراميسو، [PERSON_NAME] و[PERSON_NAME]، يقدم ساخنًا أو باردًا." at bounding box center [420, 221] width 67 height 40
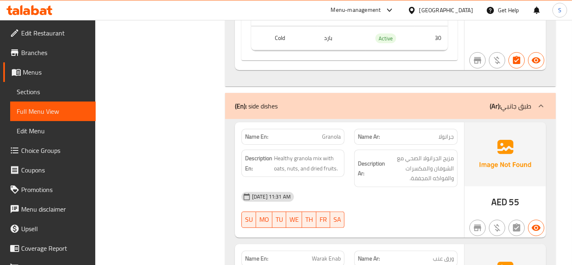
scroll to position [3308, 0]
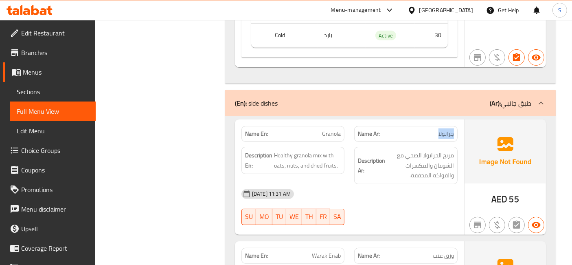
drag, startPoint x: 457, startPoint y: 101, endPoint x: 428, endPoint y: 102, distance: 28.9
click at [428, 126] on div "Name Ar: جرانولا" at bounding box center [405, 134] width 103 height 16
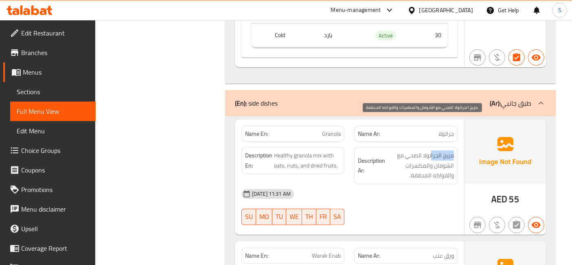
drag, startPoint x: 453, startPoint y: 120, endPoint x: 418, endPoint y: 126, distance: 35.4
click at [418, 150] on span "مزيج الجرانولا الصحي مع الشوفان والمكسرات والفواكه المجففة." at bounding box center [420, 165] width 67 height 30
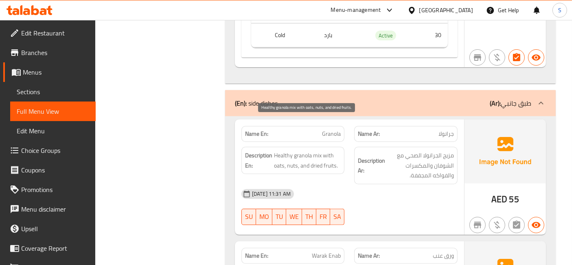
click at [291, 150] on span "Healthy granola mix with oats, nuts, and dried fruits." at bounding box center [307, 160] width 67 height 20
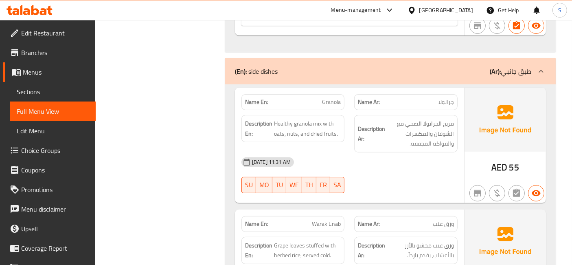
scroll to position [3388, 0]
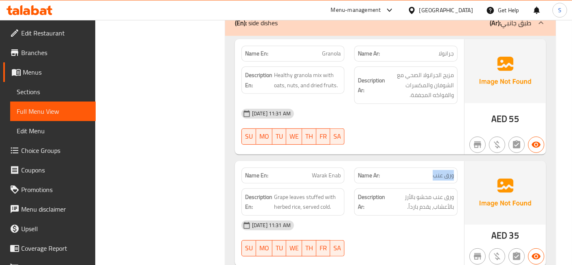
drag, startPoint x: 456, startPoint y: 143, endPoint x: 432, endPoint y: 142, distance: 23.6
click at [432, 167] on div "Name Ar: ورق عنب" at bounding box center [405, 175] width 103 height 16
click at [431, 171] on p "Name Ar: ورق عنب" at bounding box center [406, 175] width 96 height 9
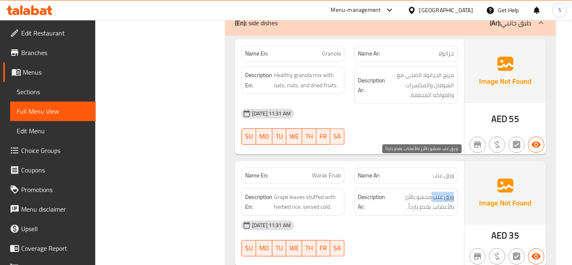
drag, startPoint x: 455, startPoint y: 162, endPoint x: 430, endPoint y: 163, distance: 24.9
click at [430, 183] on div "Description Ar: ورق عنب محشو بالأرز بالأعشاب، يقدم بارداً." at bounding box center [405, 201] width 113 height 37
click at [421, 192] on span "ورق عنب محشو بالأرز بالأعشاب، يقدم بارداً." at bounding box center [420, 202] width 67 height 20
drag, startPoint x: 423, startPoint y: 160, endPoint x: 410, endPoint y: 161, distance: 13.1
click at [410, 192] on span "ورق عنب محشو بالأرز بالأعشاب، يقدم بارداً." at bounding box center [420, 202] width 67 height 20
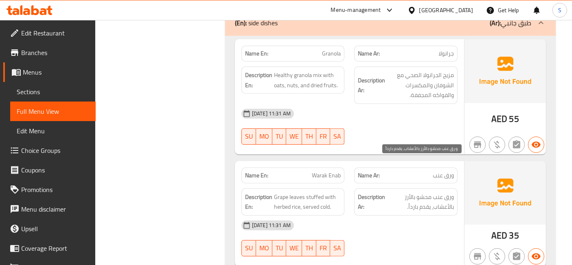
click at [409, 192] on span "ورق عنب محشو بالأرز بالأعشاب، يقدم بارداً." at bounding box center [420, 202] width 67 height 20
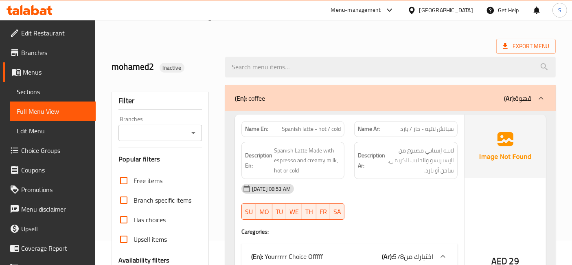
scroll to position [0, 0]
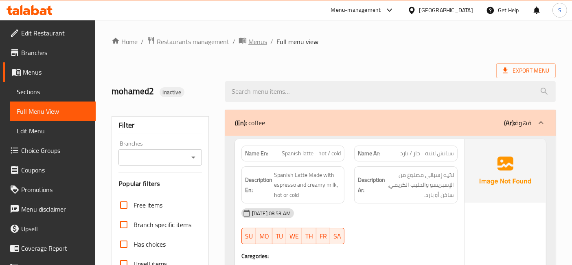
click at [259, 42] on span "Menus" at bounding box center [257, 42] width 19 height 10
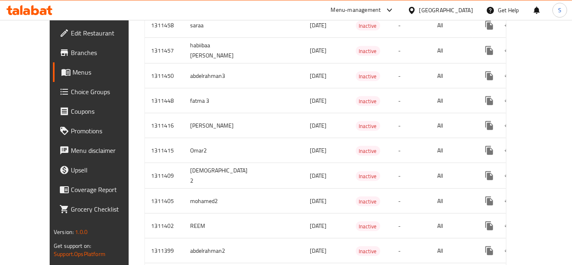
scroll to position [814, 0]
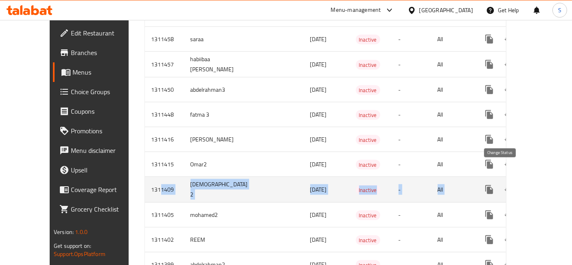
drag, startPoint x: 203, startPoint y: 167, endPoint x: 493, endPoint y: 173, distance: 289.8
click at [493, 177] on tr "1311409 Adham 2 [DATE] Inactive - All" at bounding box center [354, 190] width 419 height 26
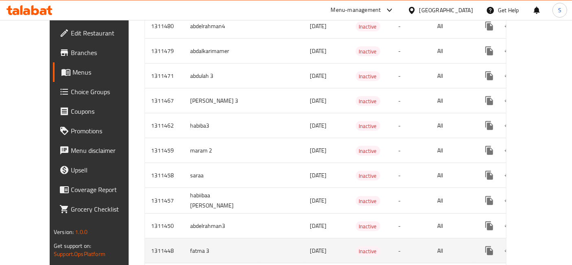
scroll to position [768, 0]
